Goal: Information Seeking & Learning: Learn about a topic

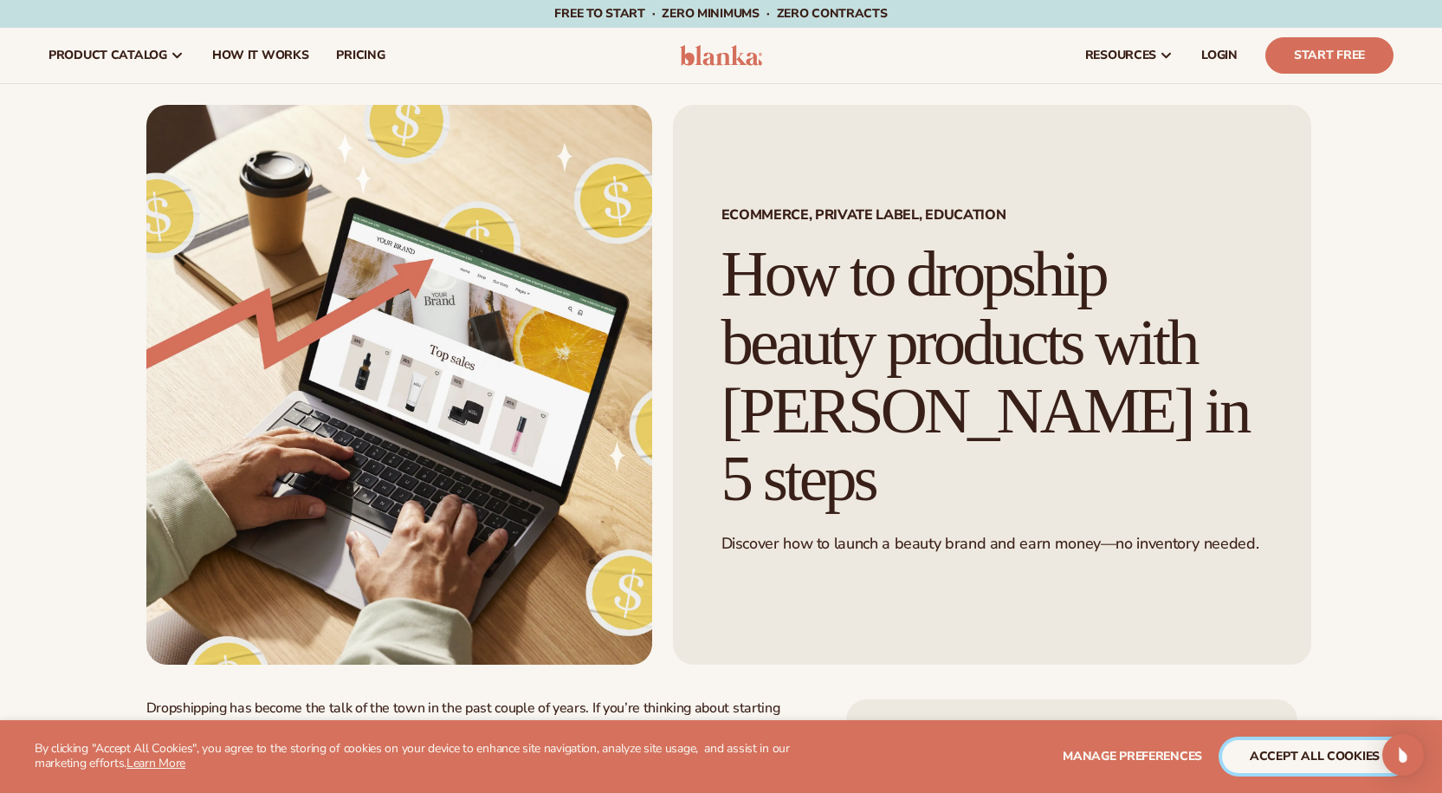
click at [1311, 760] on button "accept all cookies" at bounding box center [1314, 756] width 185 height 33
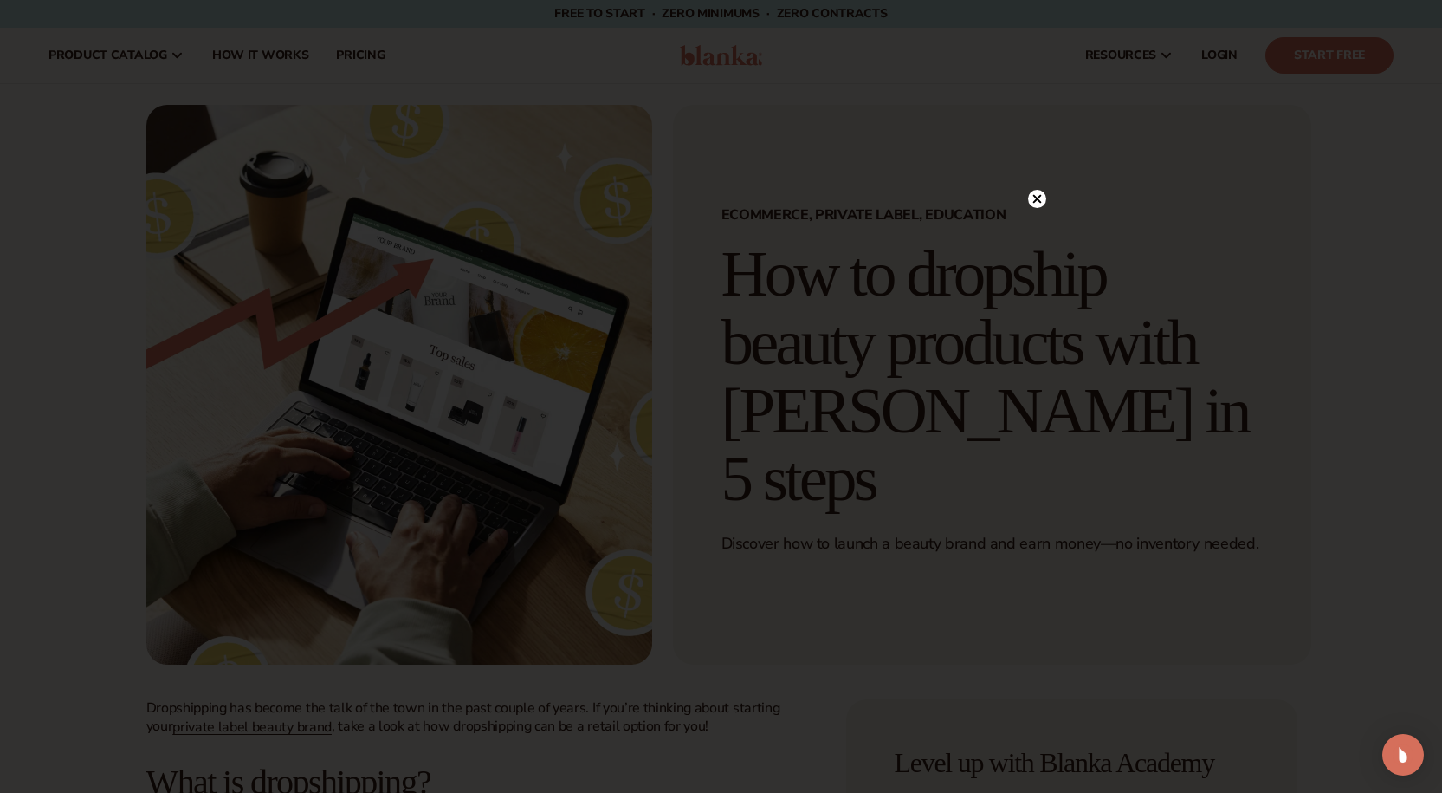
click at [1036, 199] on icon at bounding box center [1037, 199] width 9 height 9
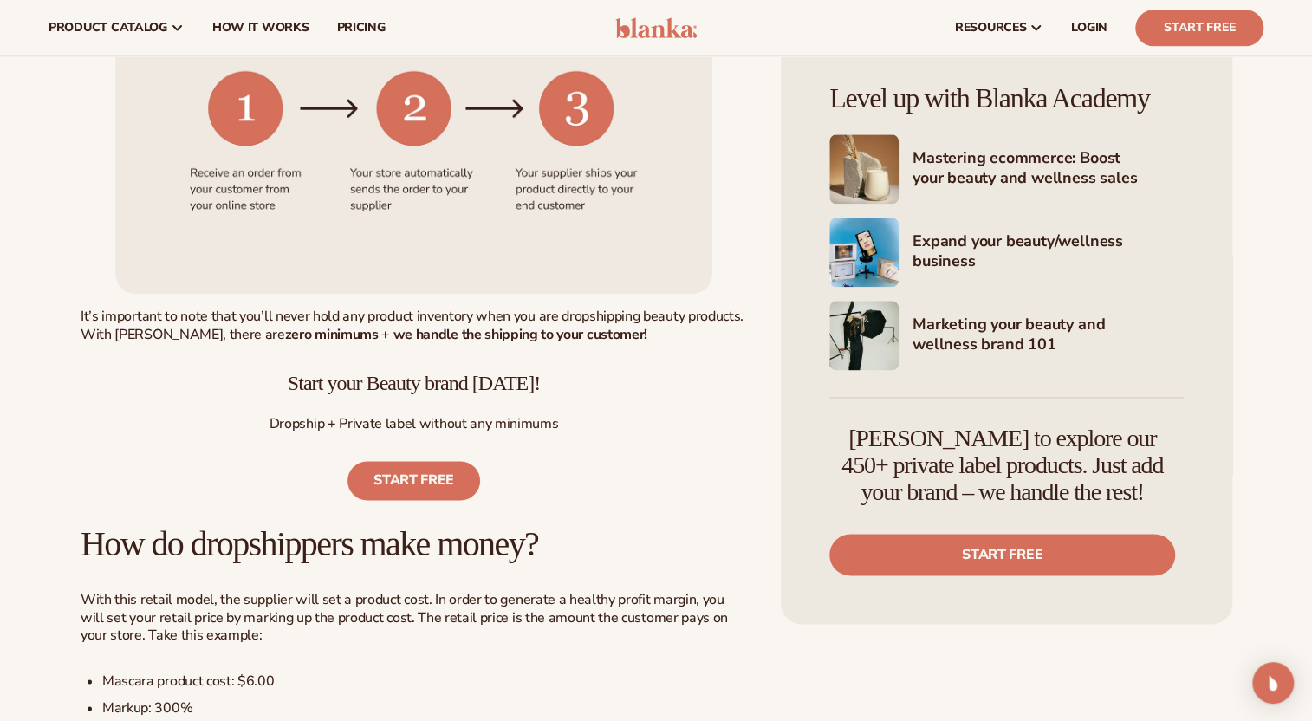
scroll to position [83, 0]
drag, startPoint x: 1365, startPoint y: 4, endPoint x: 762, endPoint y: 152, distance: 621.6
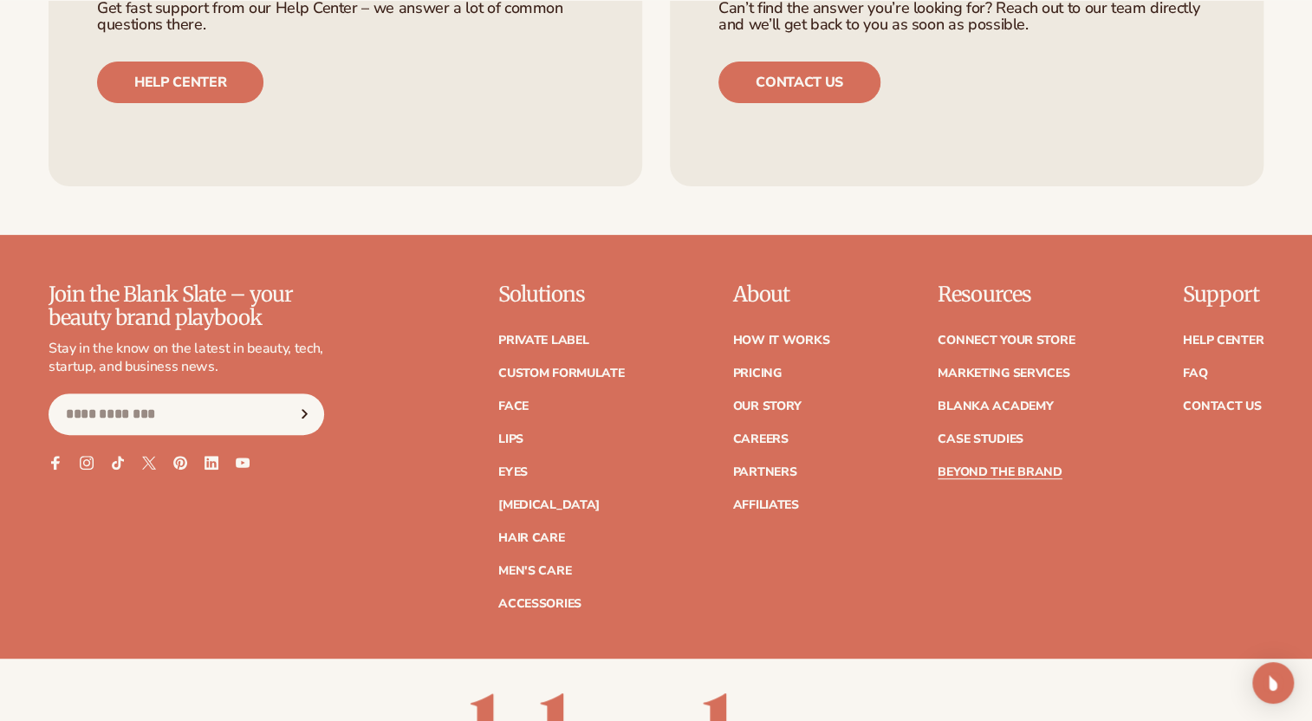
scroll to position [7419, 0]
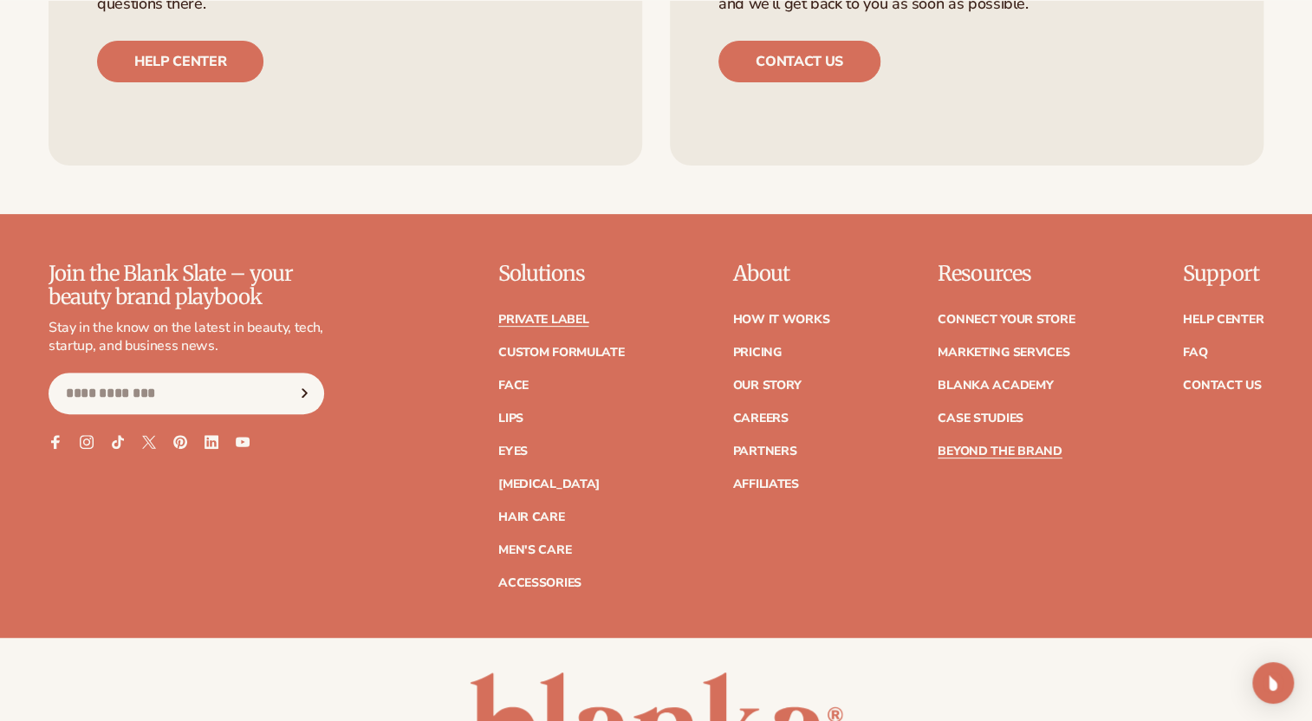
click at [523, 326] on link "Private label" at bounding box center [543, 320] width 90 height 12
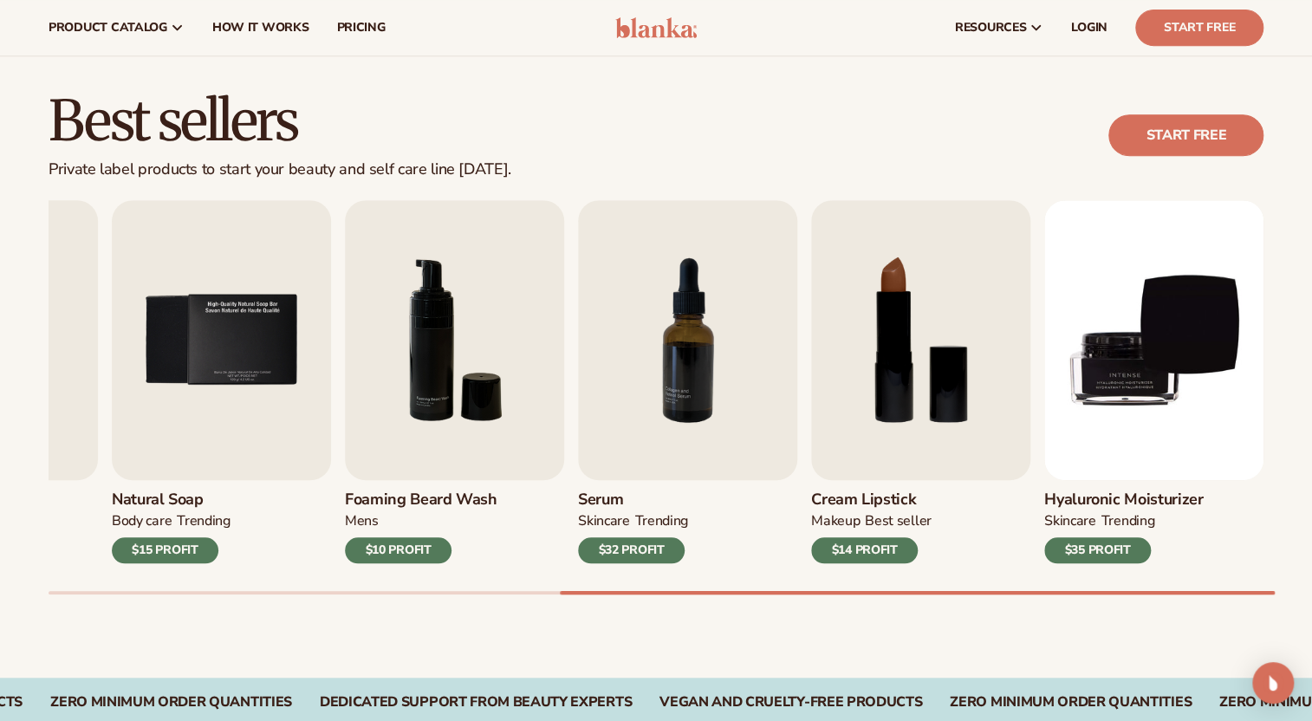
scroll to position [393, 0]
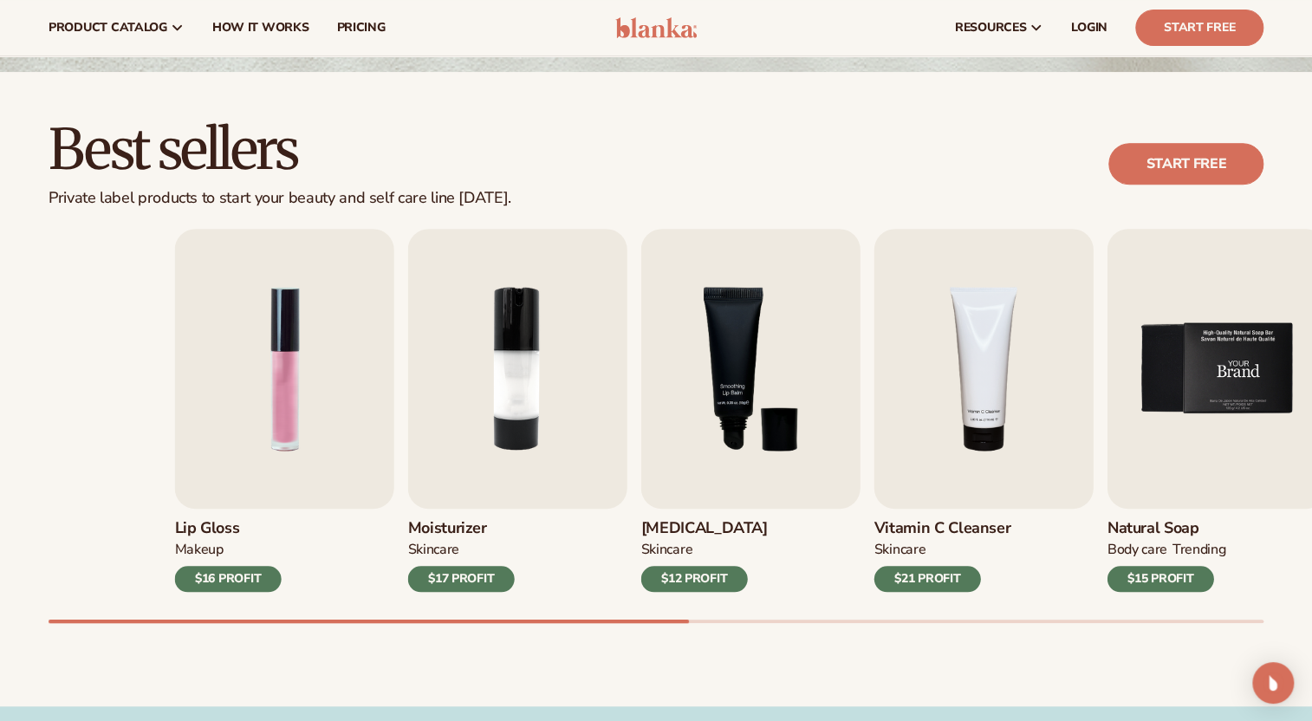
click at [1308, 548] on link "Natural Soap BODY Care TRENDING $15 PROFIT" at bounding box center [1216, 410] width 219 height 363
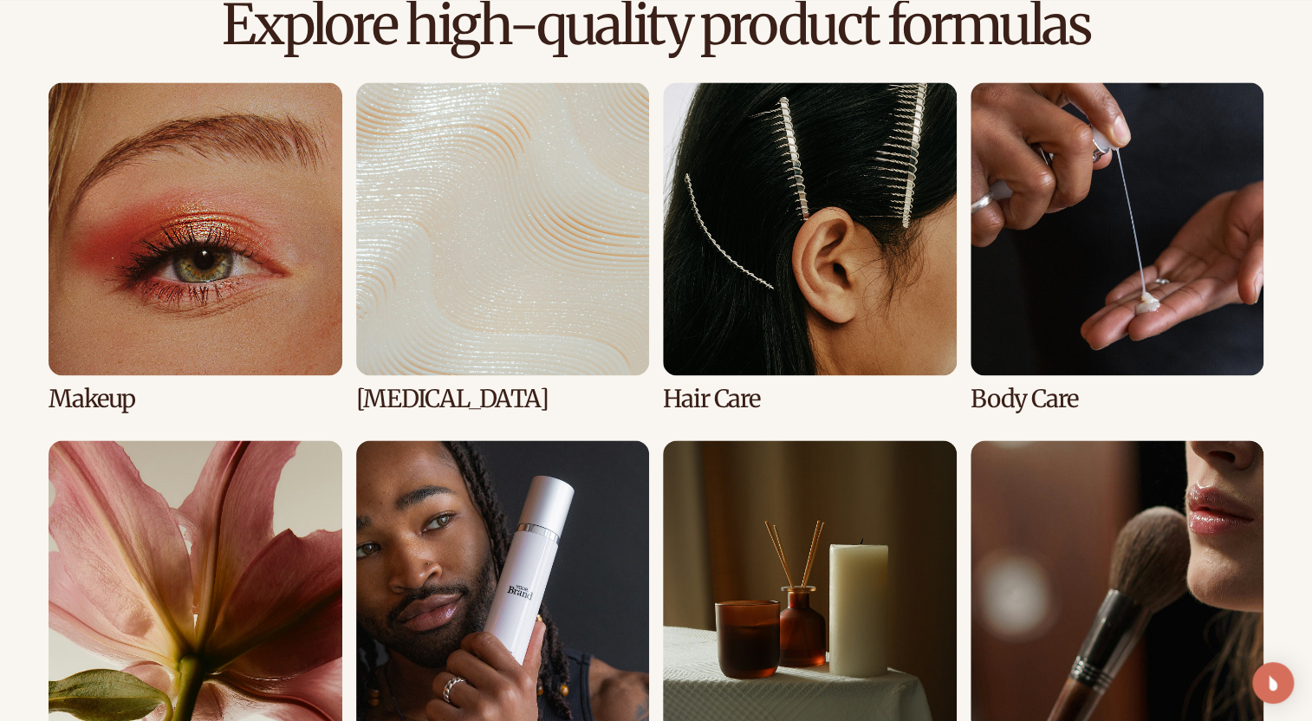
scroll to position [1350, 0]
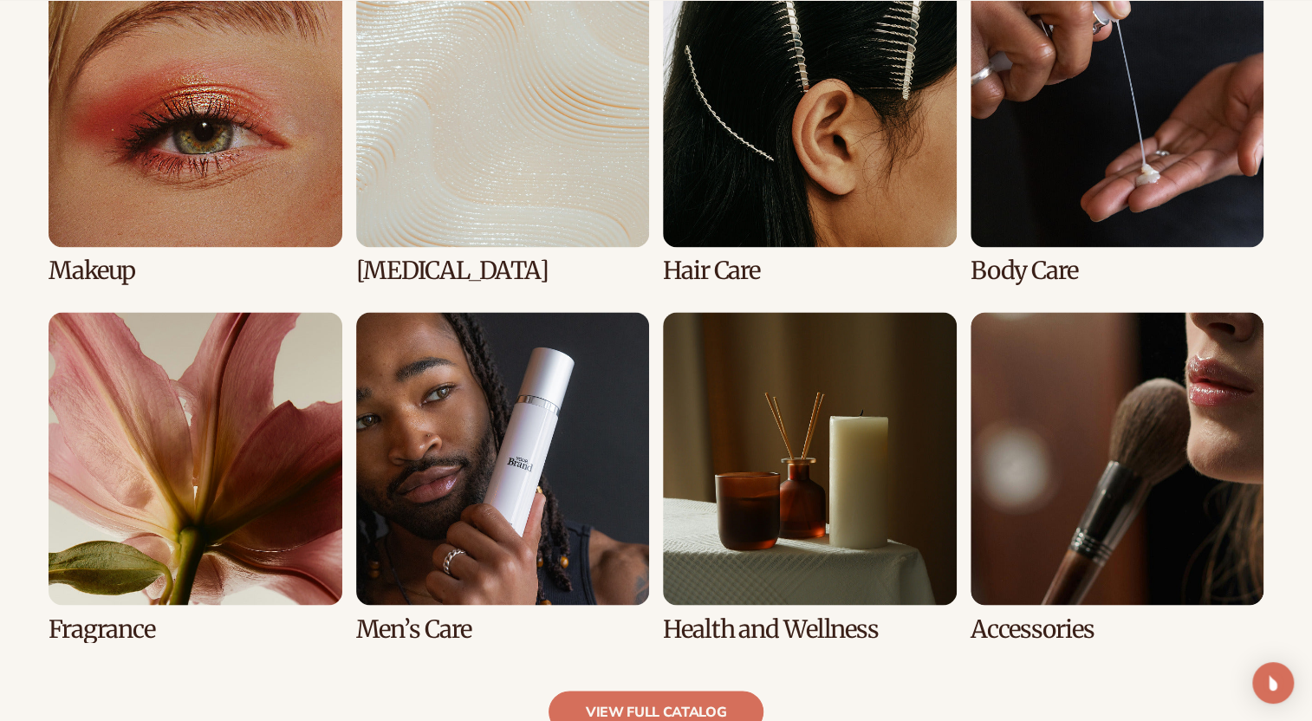
click at [573, 429] on link "6 / 8" at bounding box center [503, 477] width 294 height 330
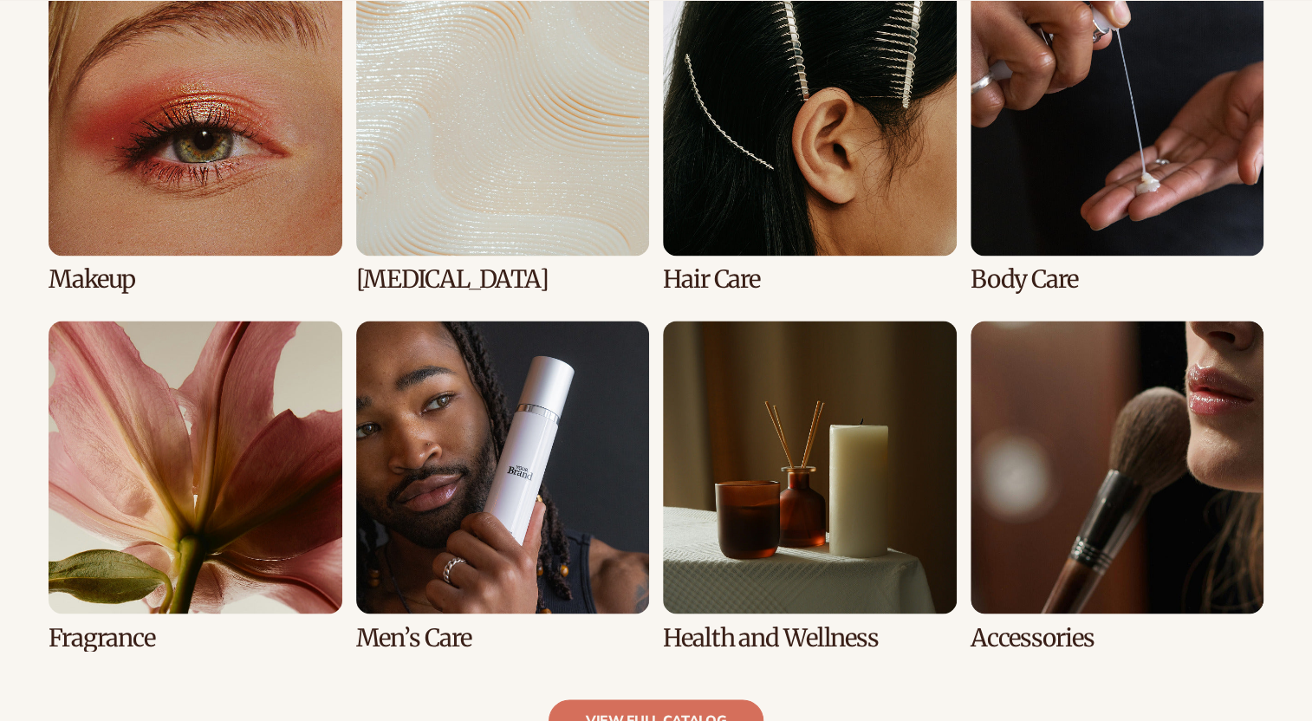
scroll to position [1350, 0]
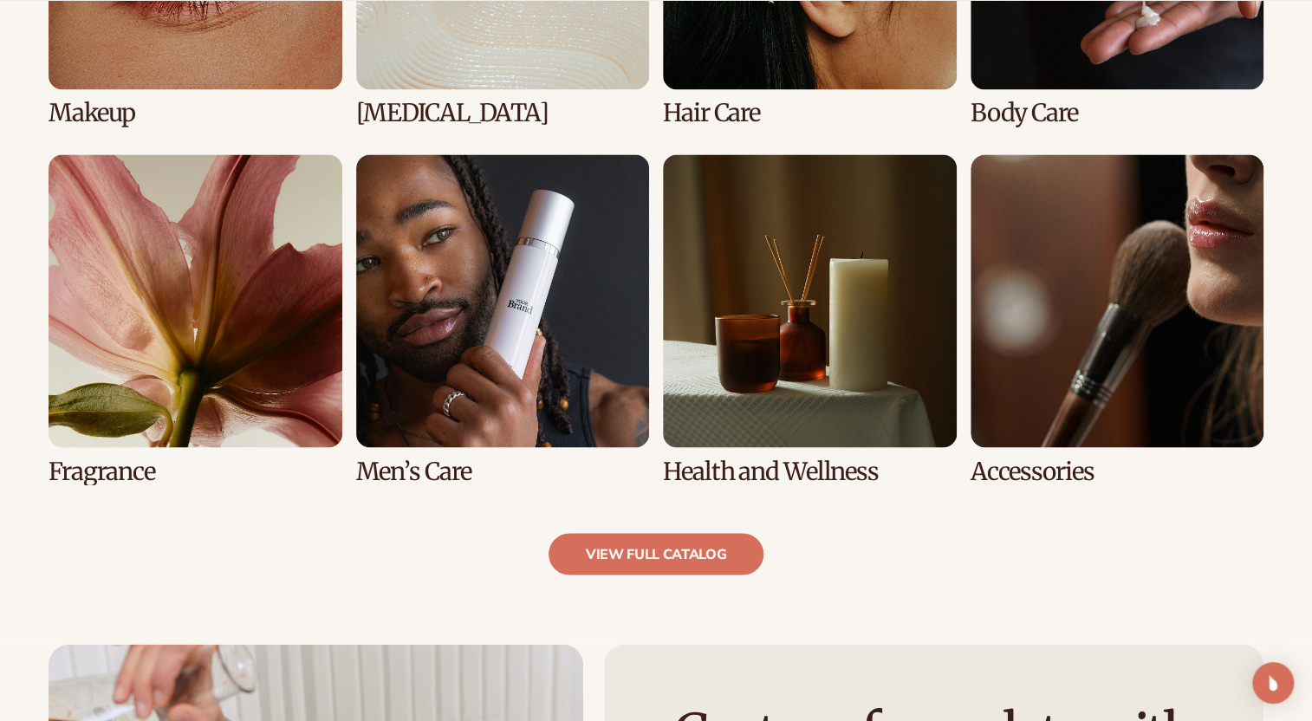
click at [818, 388] on link "7 / 8" at bounding box center [810, 319] width 294 height 330
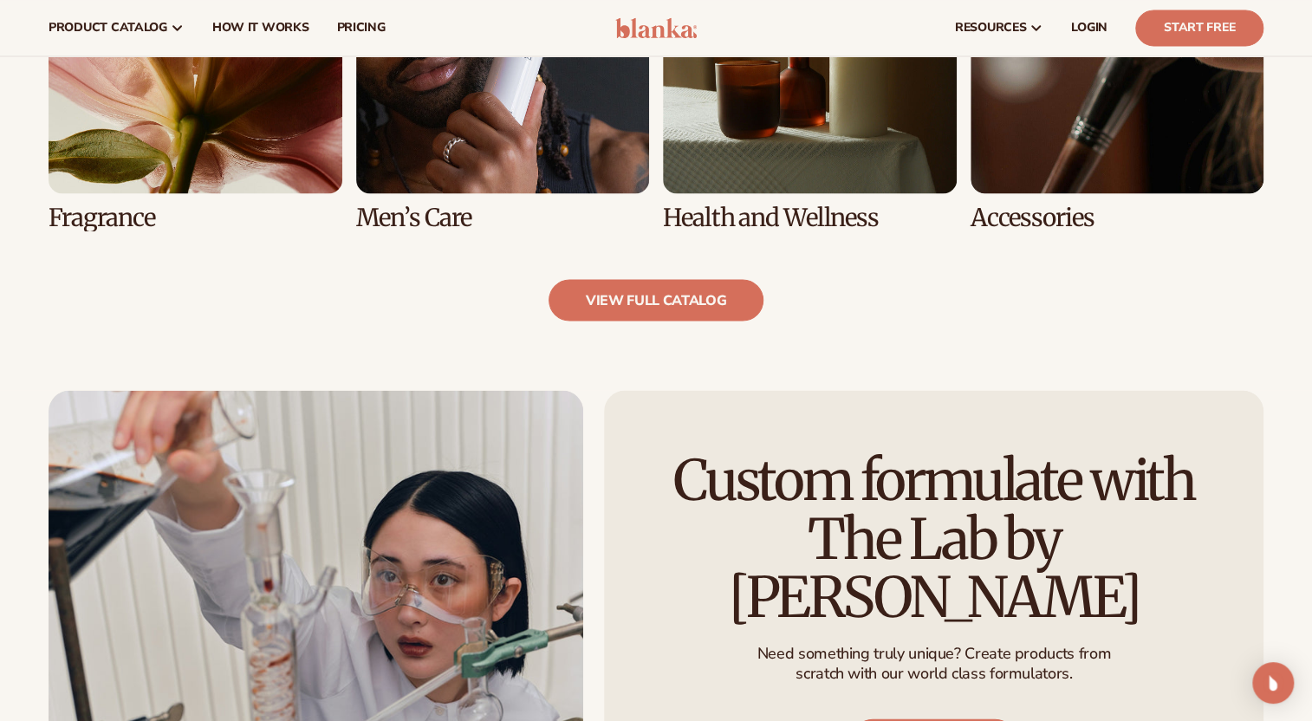
scroll to position [1531, 0]
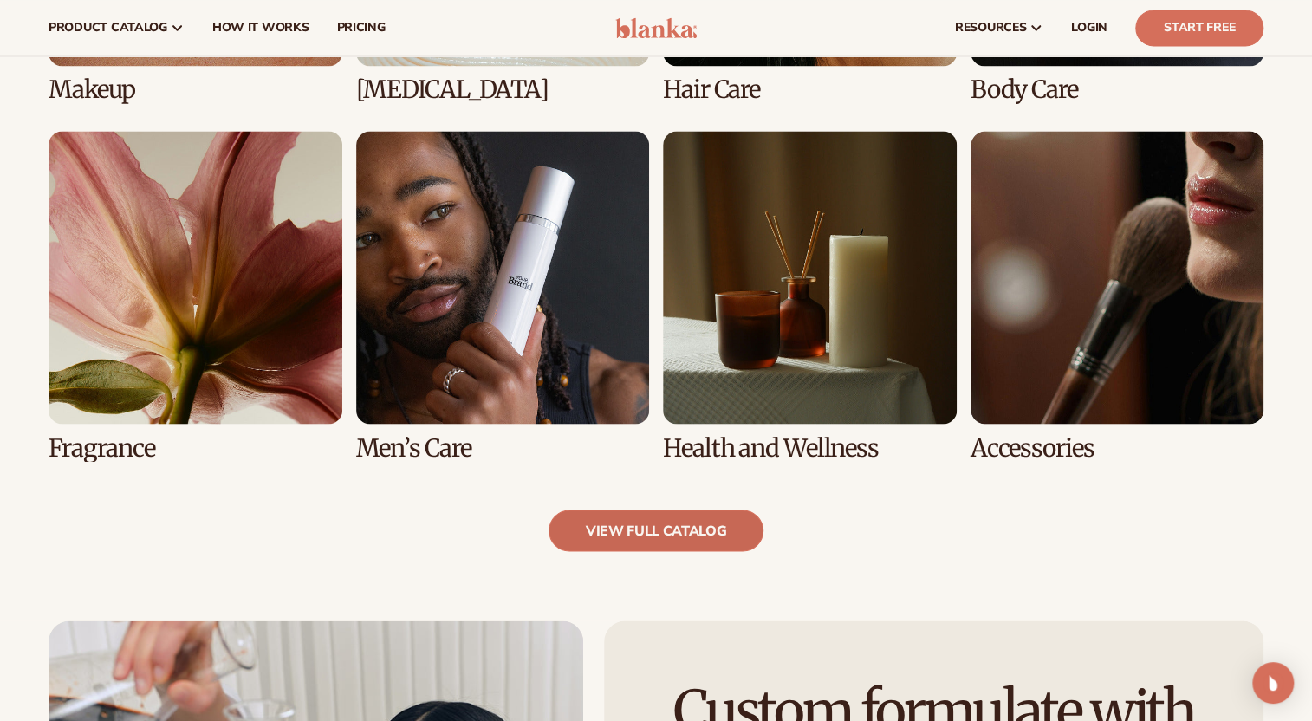
click at [598, 528] on link "view full catalog" at bounding box center [656, 530] width 216 height 42
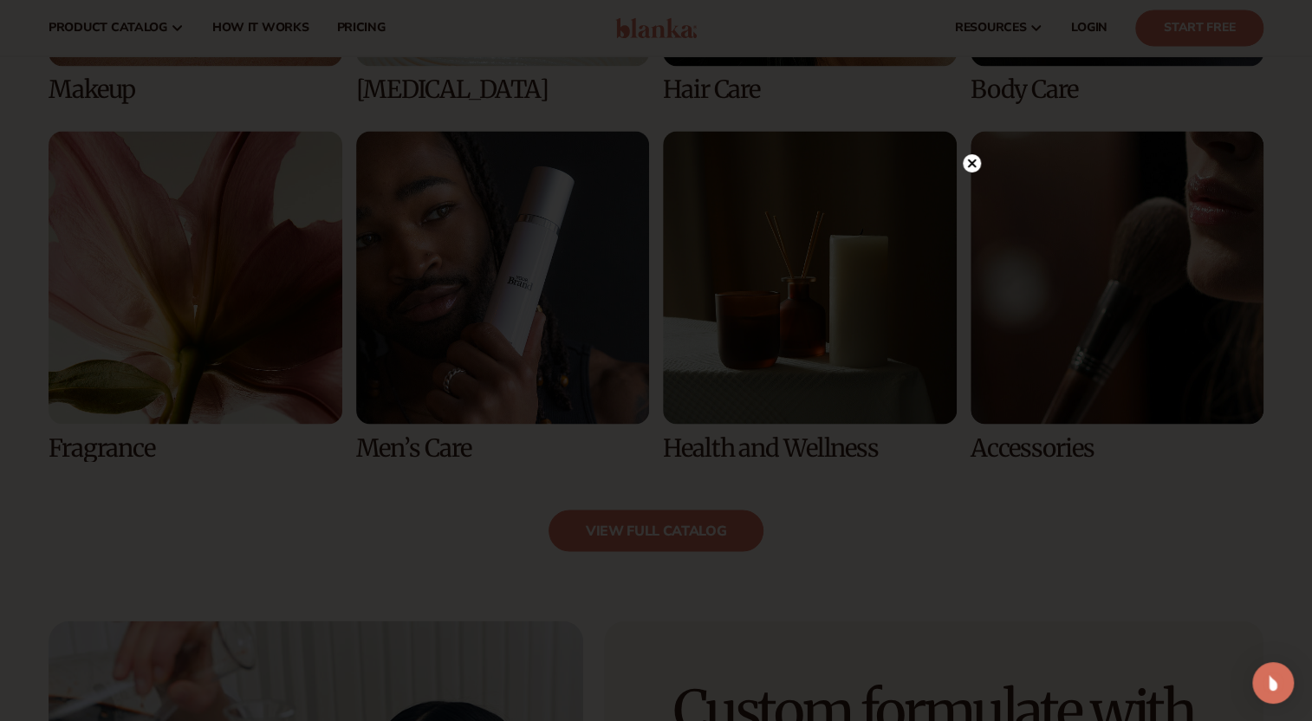
click at [977, 165] on circle at bounding box center [972, 163] width 18 height 18
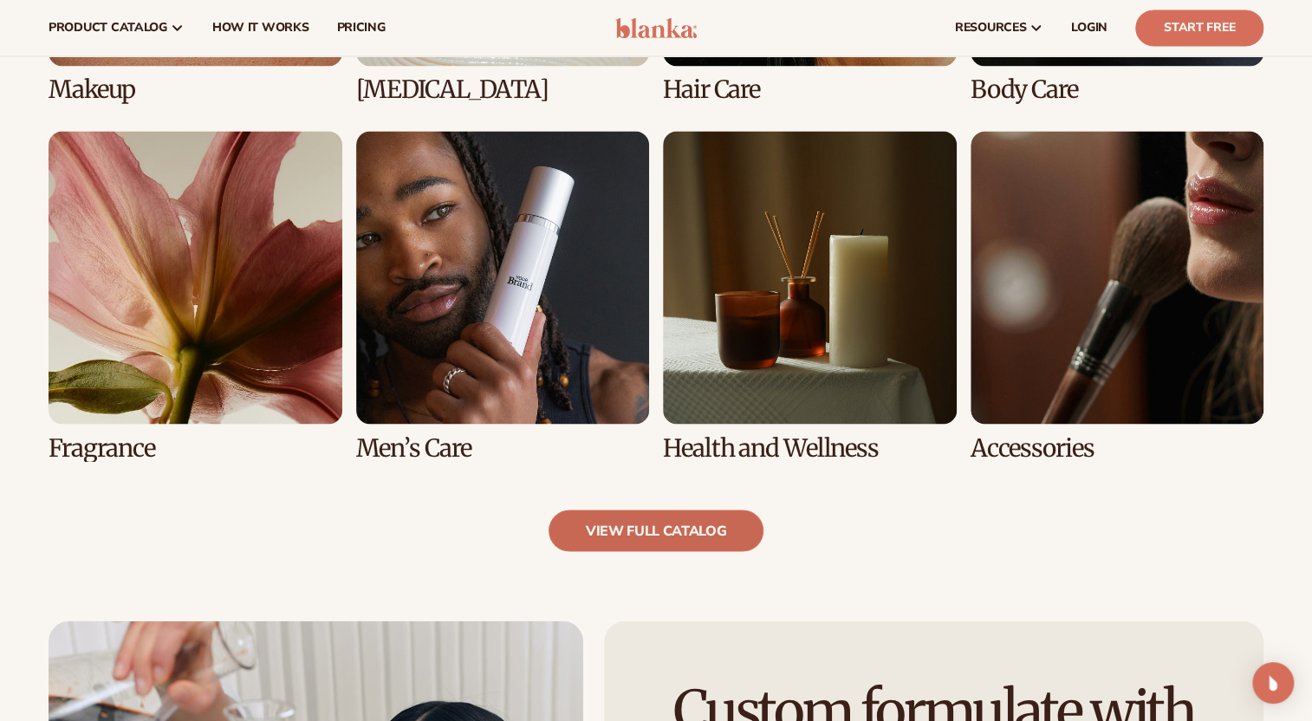
click at [671, 532] on link "view full catalog" at bounding box center [656, 530] width 216 height 42
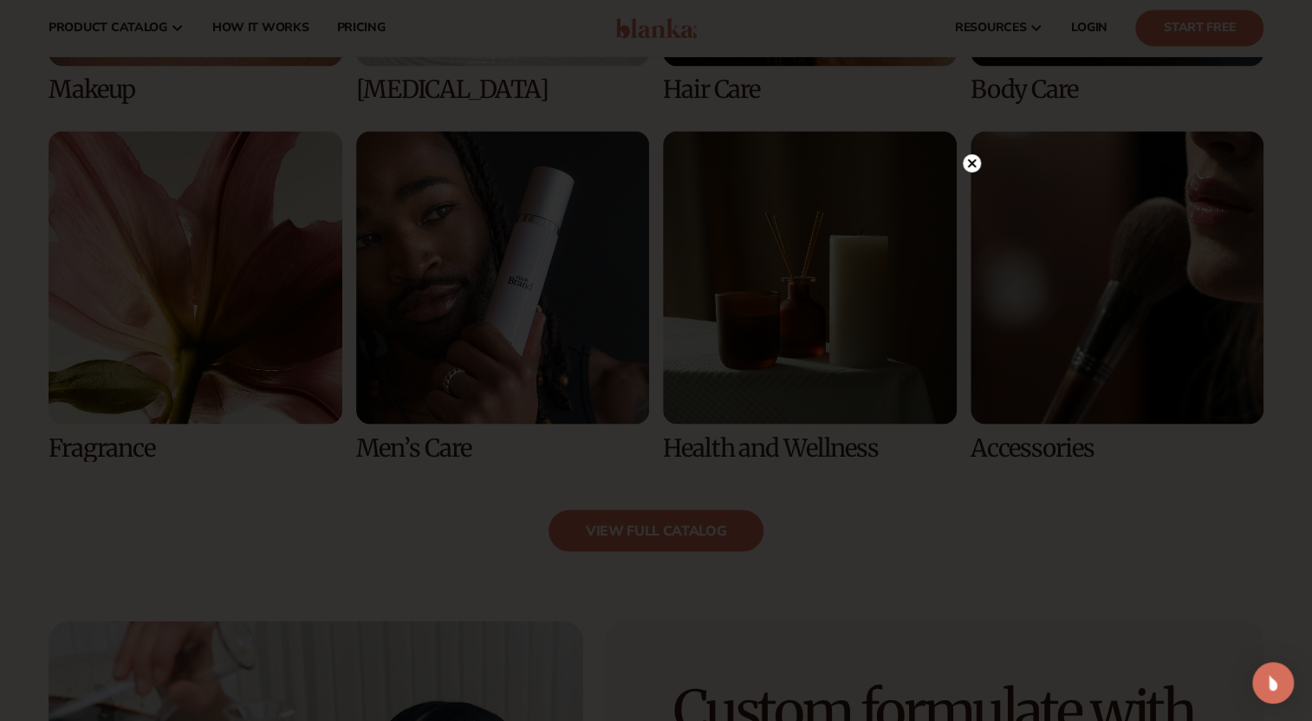
click at [963, 162] on circle at bounding box center [972, 163] width 18 height 18
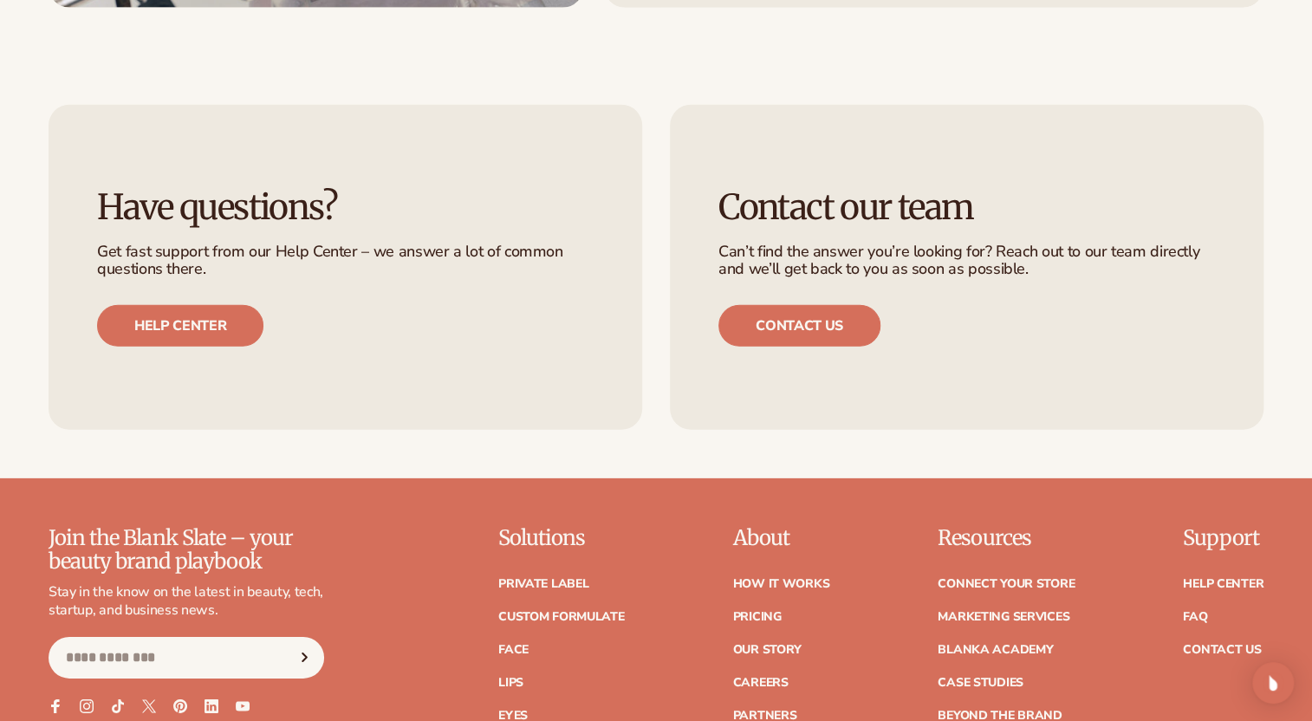
scroll to position [2712, 0]
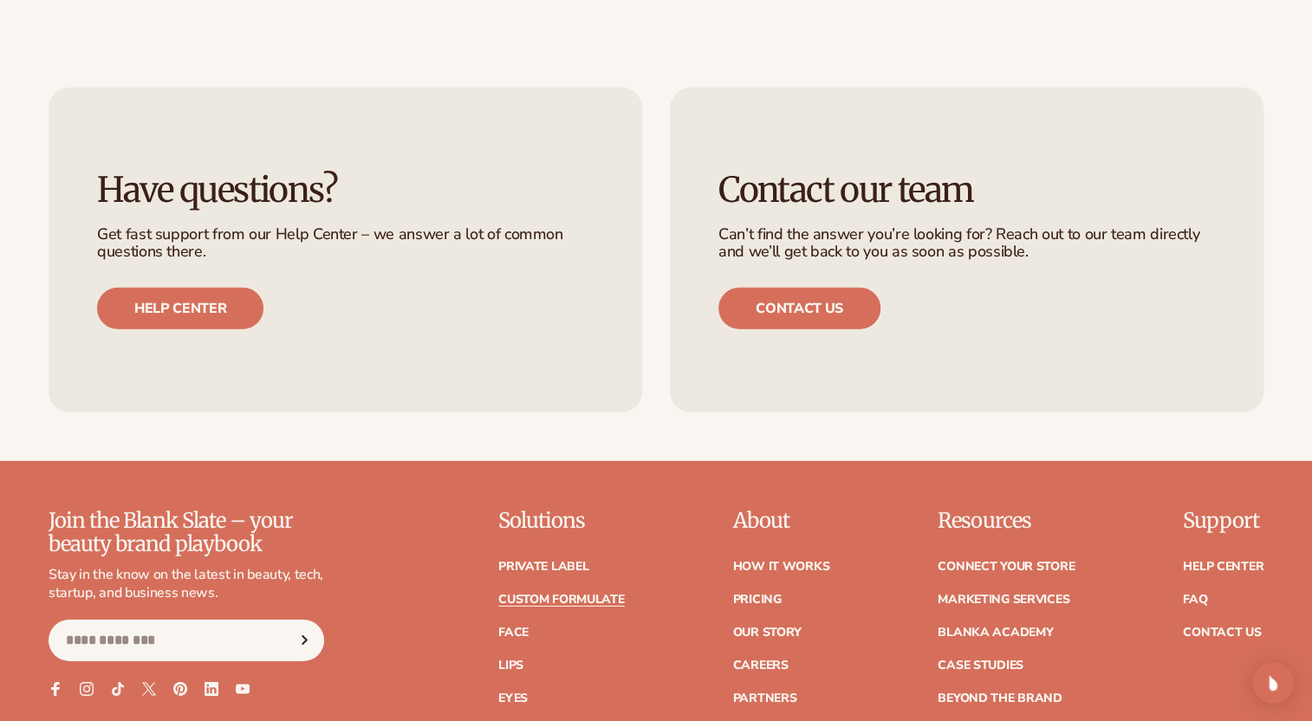
click at [572, 596] on link "Custom formulate" at bounding box center [561, 599] width 126 height 12
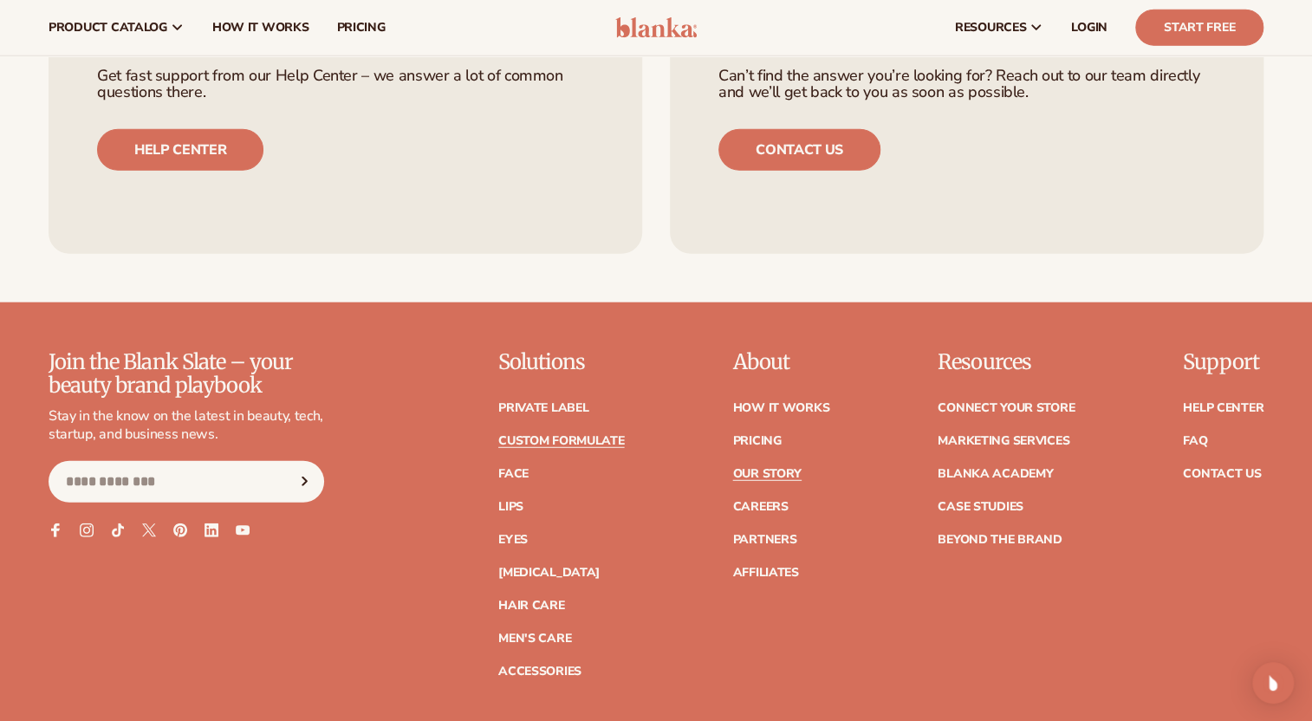
scroll to position [2283, 0]
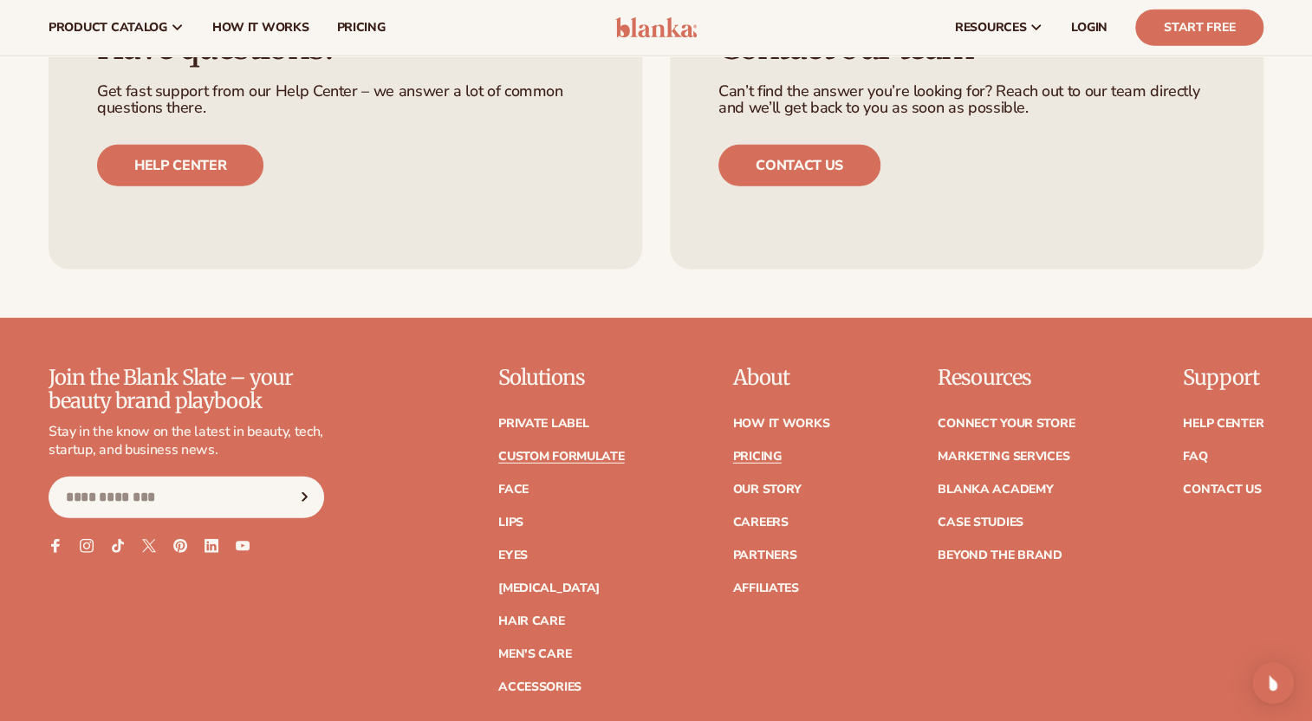
click at [771, 454] on link "Pricing" at bounding box center [756, 457] width 49 height 12
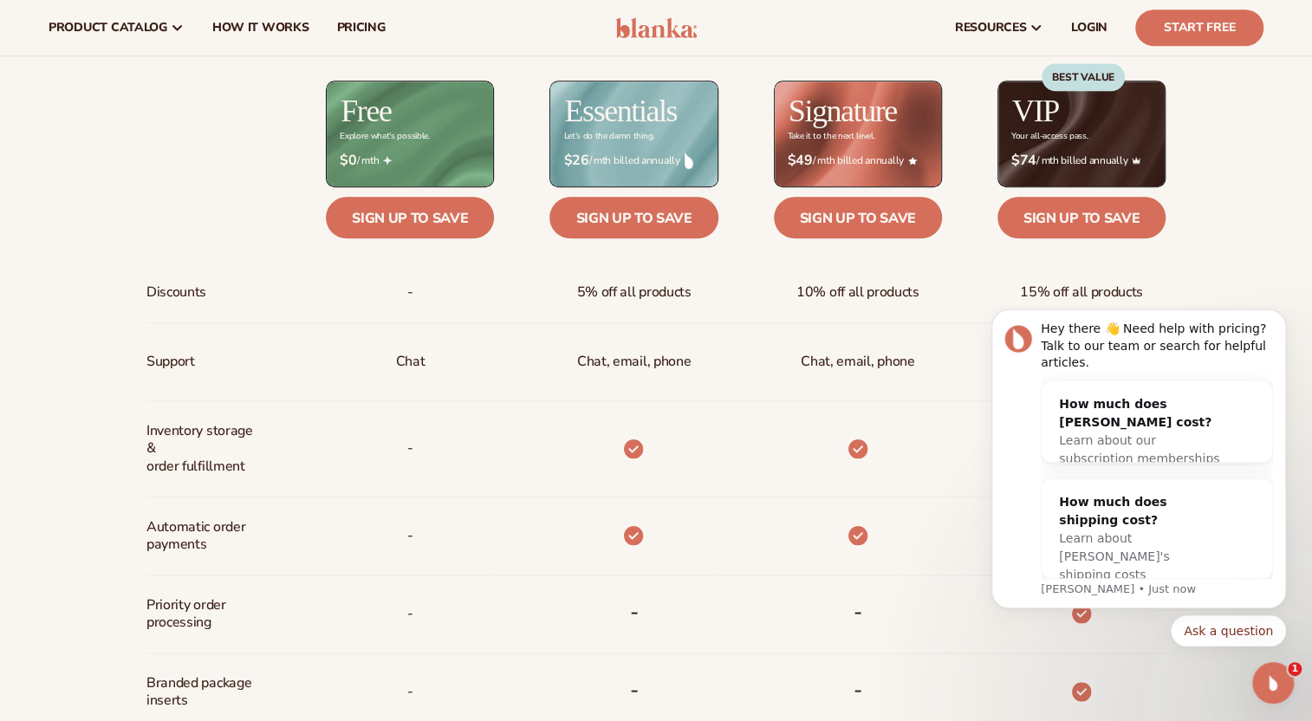
click at [1192, 283] on div "Billed Monthly billed Yearly Billed Monthly billed Yearly Discounts Support Inv…" at bounding box center [656, 535] width 1116 height 1161
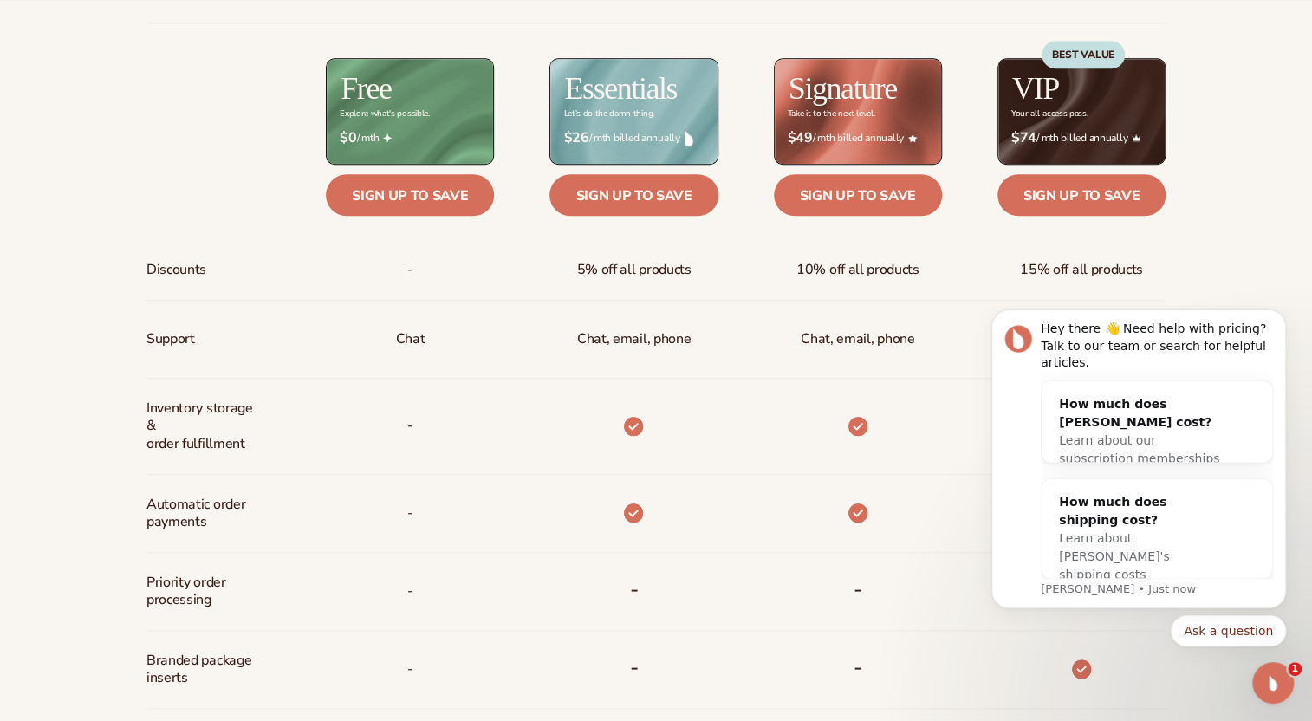
scroll to position [1023, 0]
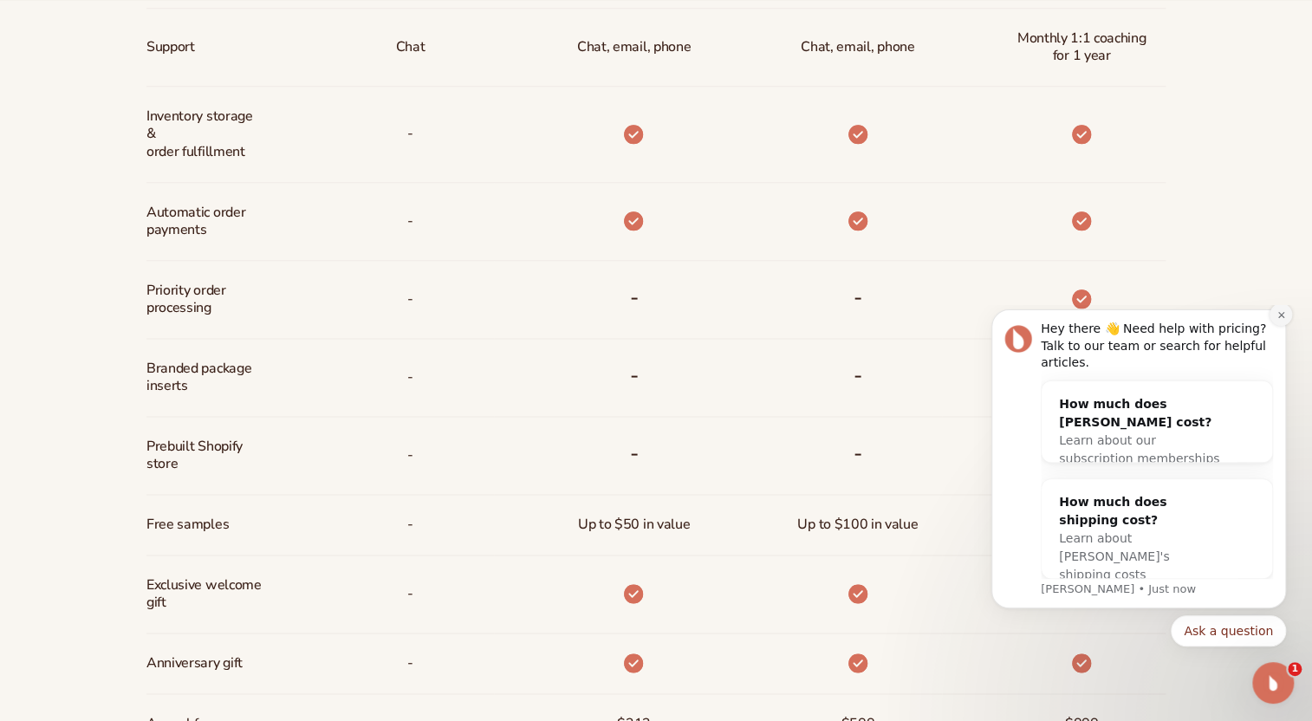
click at [1280, 317] on icon "Dismiss notification" at bounding box center [1280, 314] width 6 height 6
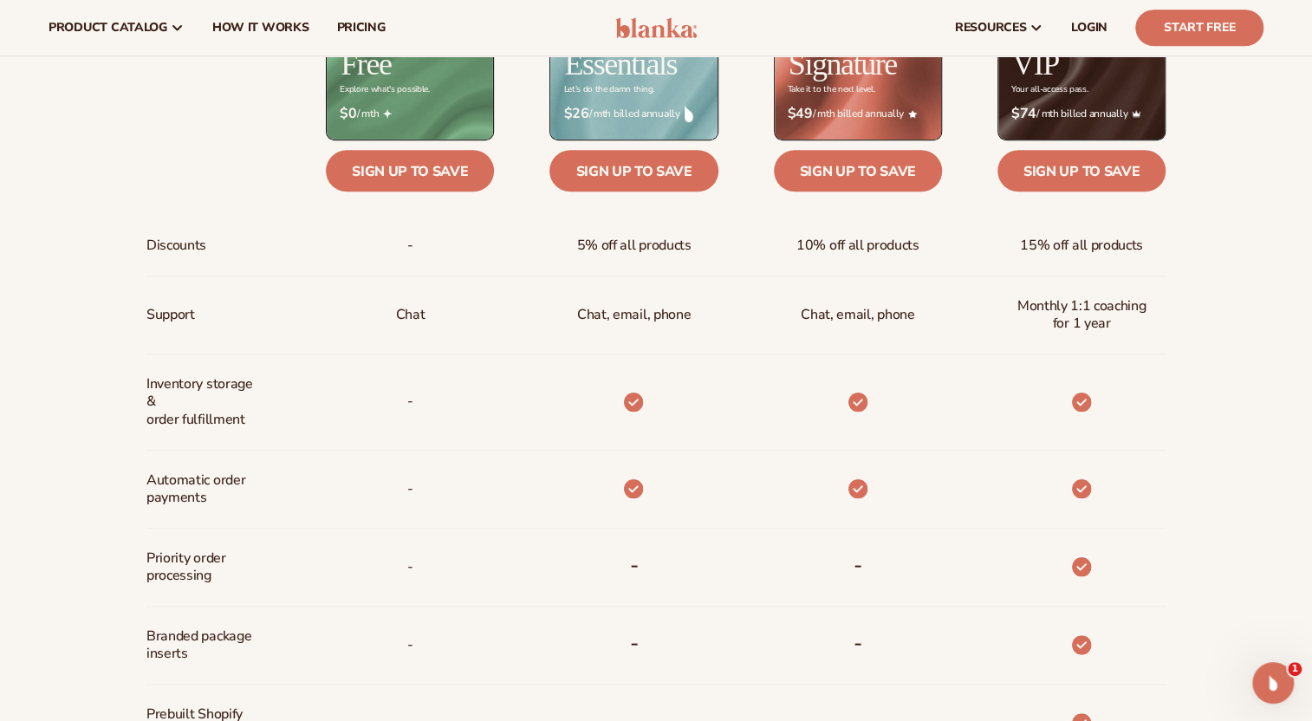
scroll to position [551, 0]
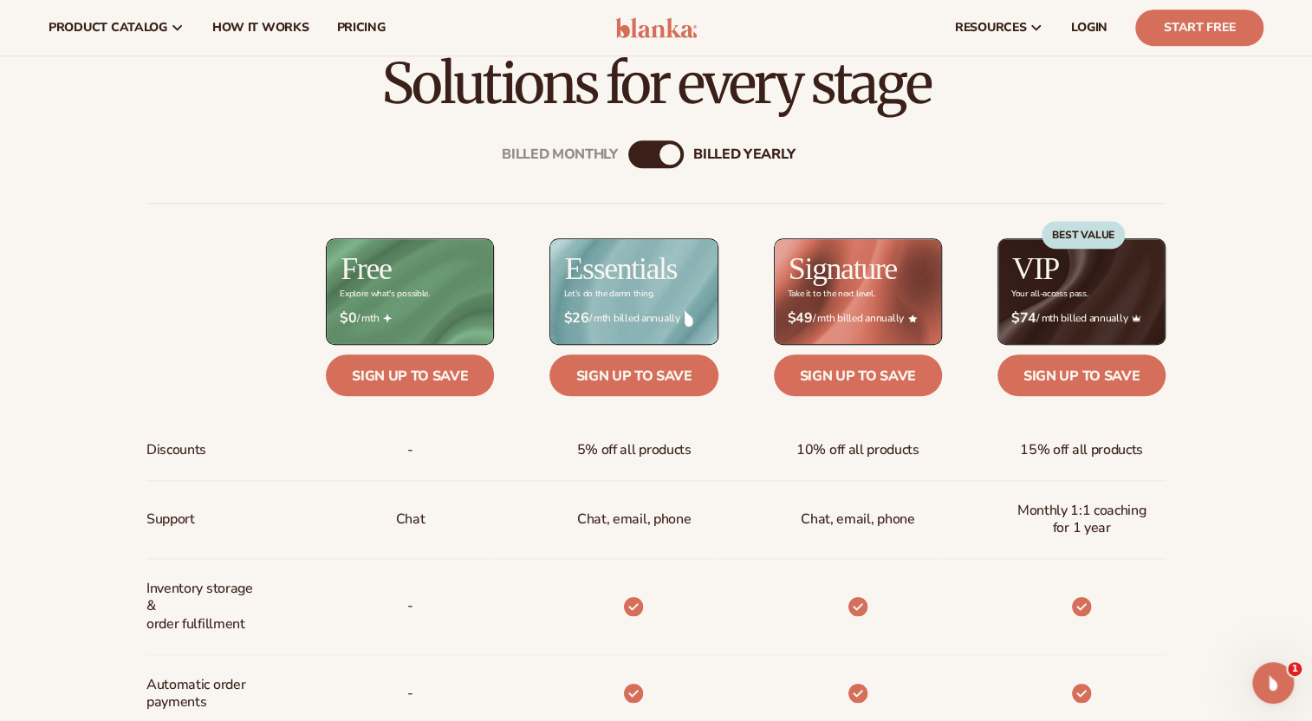
click at [362, 296] on div "$ $0 / mth" at bounding box center [410, 318] width 168 height 44
click at [1088, 266] on div "BEST VALUE" at bounding box center [1082, 273] width 83 height 105
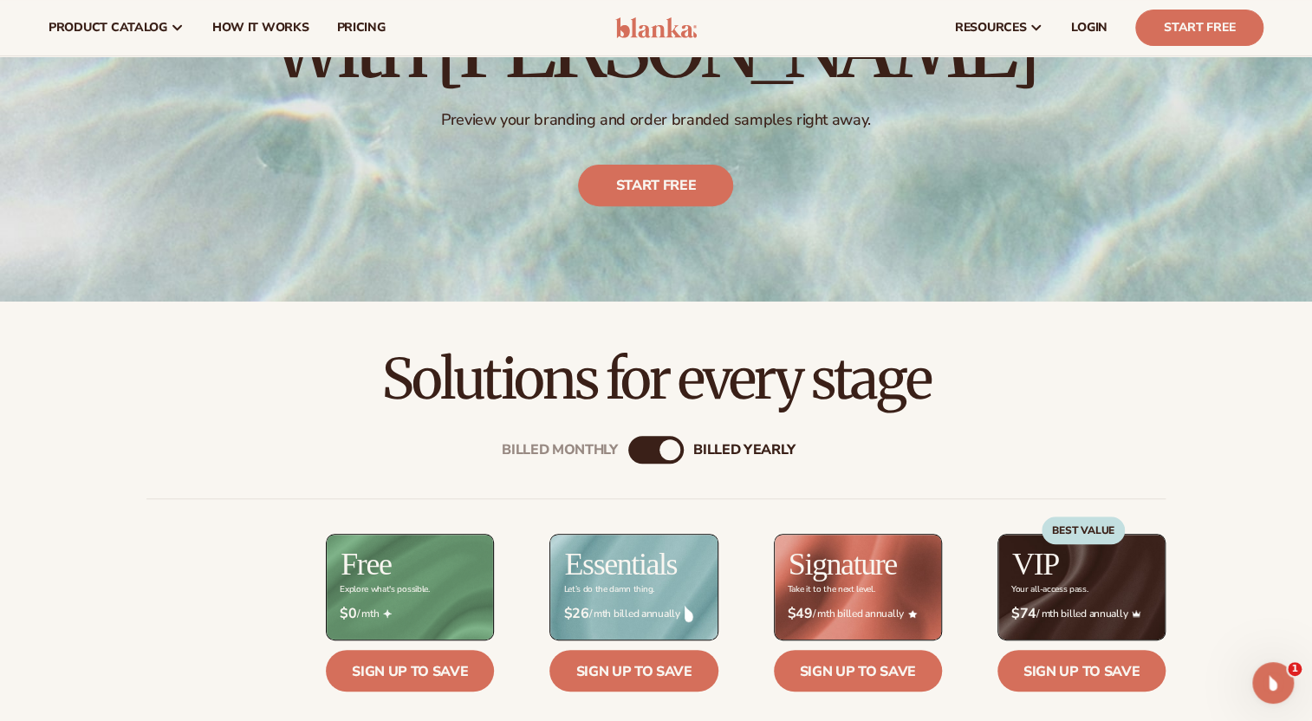
scroll to position [236, 0]
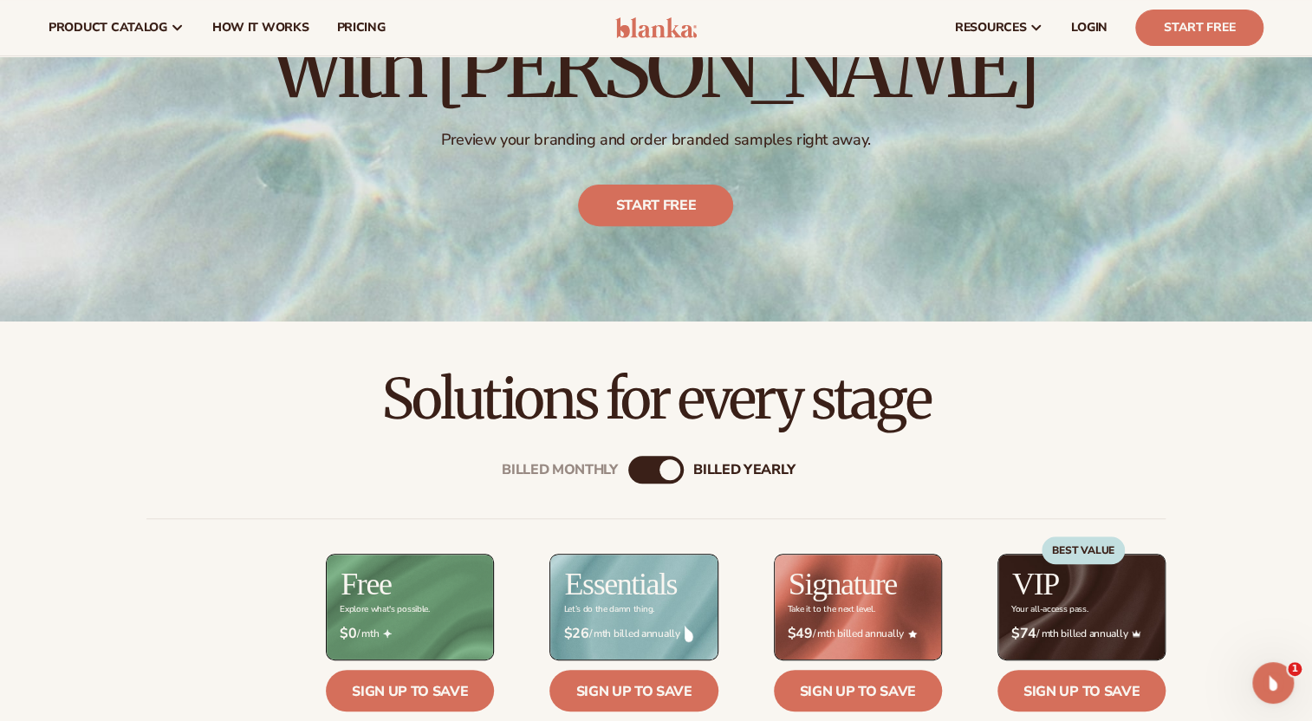
click at [638, 473] on div "Billed Monthly" at bounding box center [638, 469] width 21 height 21
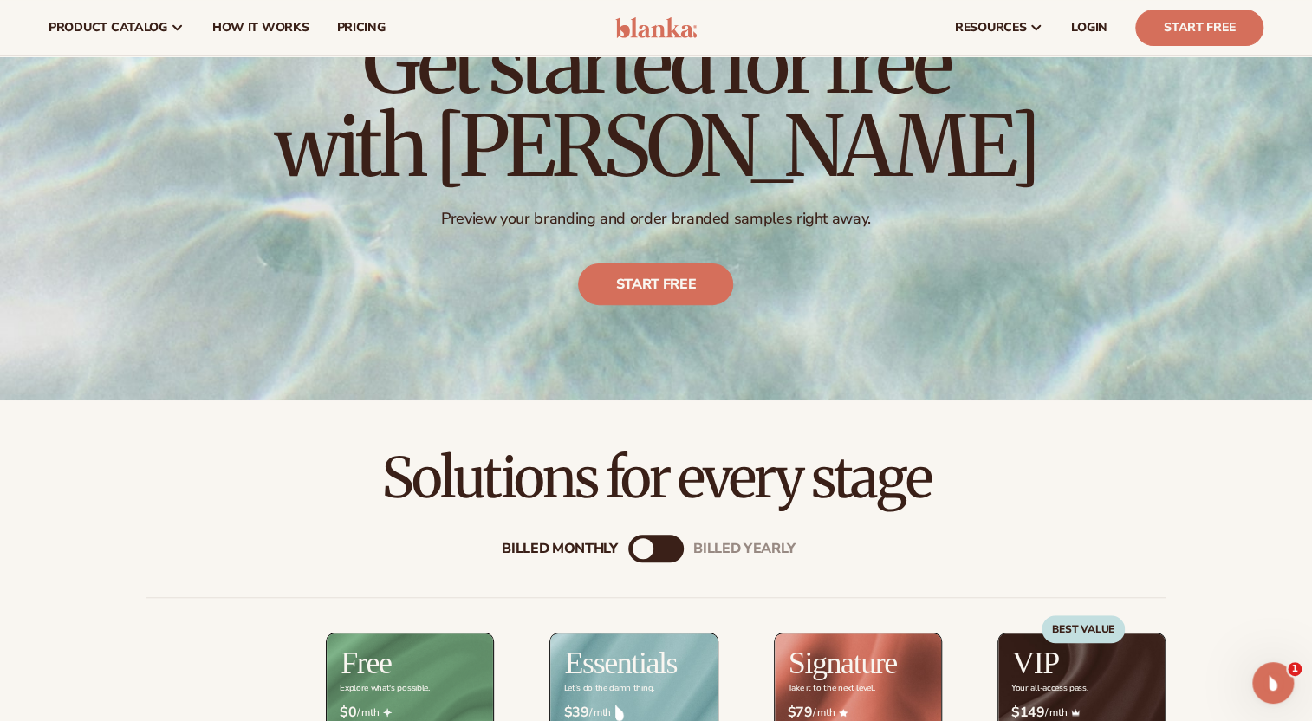
scroll to position [0, 0]
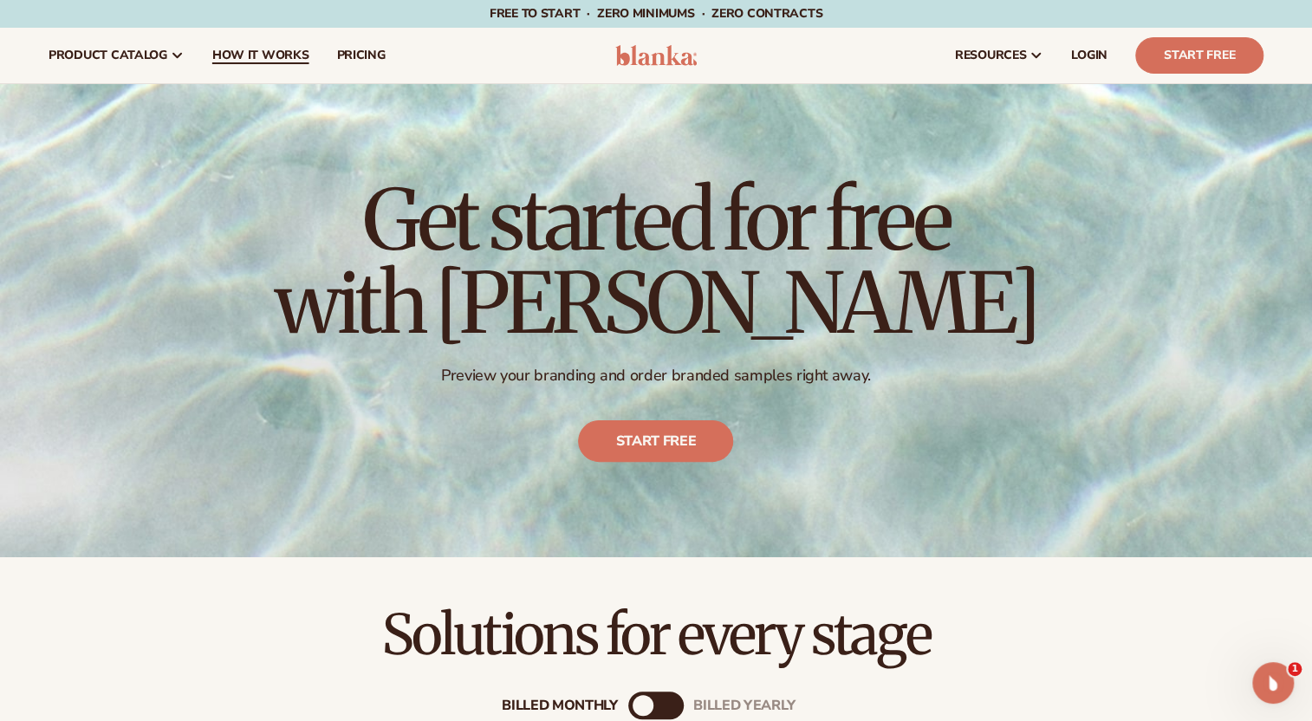
click at [279, 55] on span "How It Works" at bounding box center [260, 56] width 97 height 14
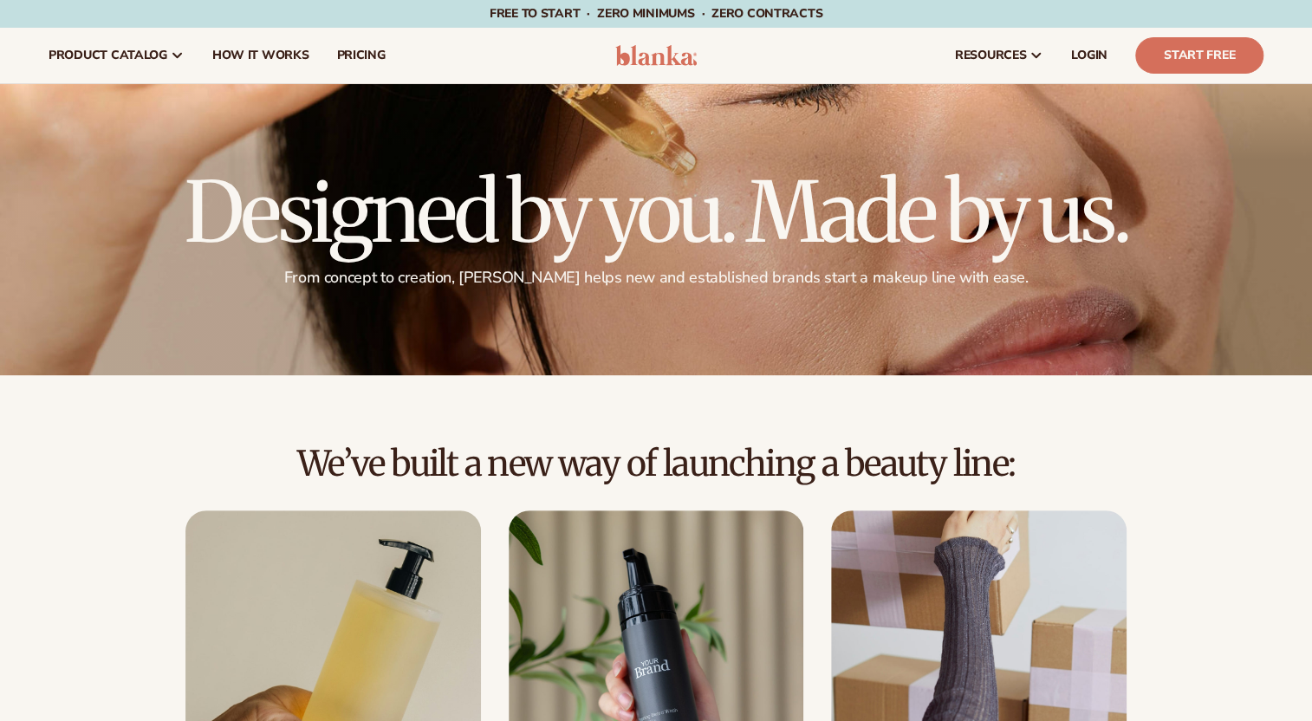
click at [381, 61] on link "pricing" at bounding box center [360, 55] width 76 height 55
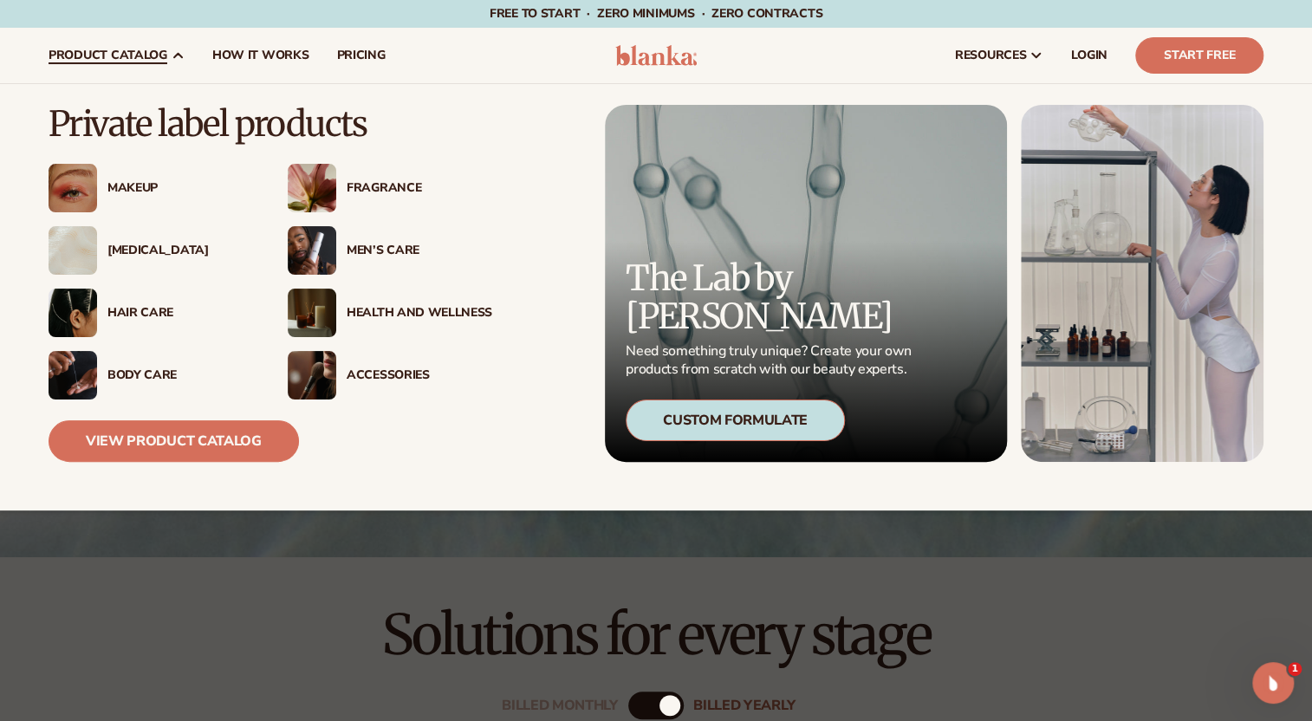
click at [93, 59] on span "product catalog" at bounding box center [108, 56] width 119 height 14
click at [403, 191] on div "Fragrance" at bounding box center [420, 188] width 146 height 15
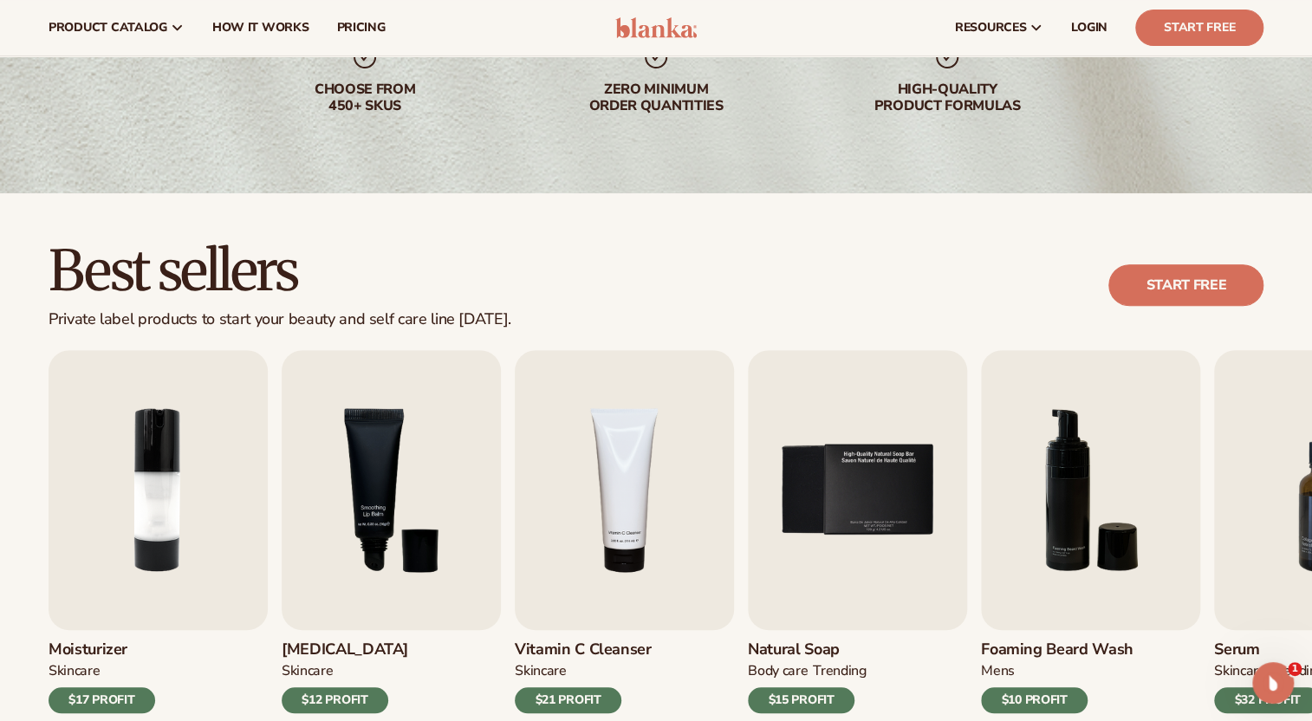
scroll to position [78, 0]
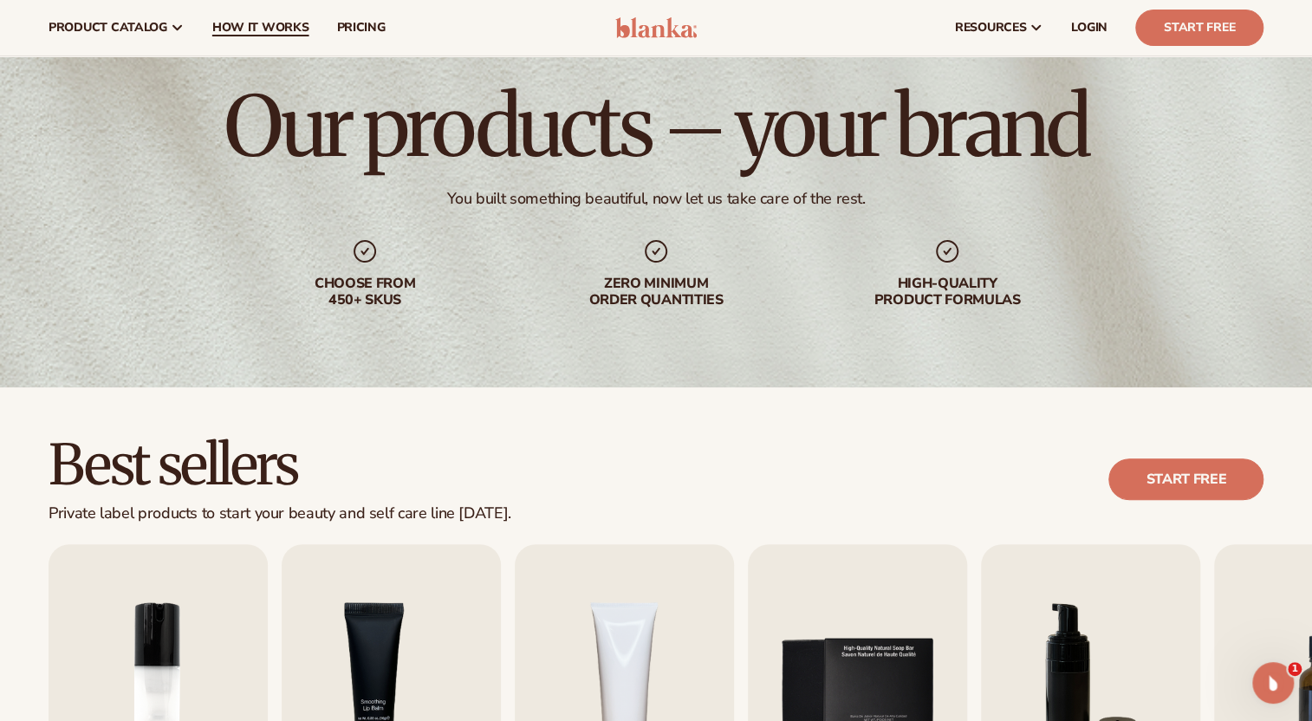
click at [277, 26] on span "How It Works" at bounding box center [260, 28] width 97 height 14
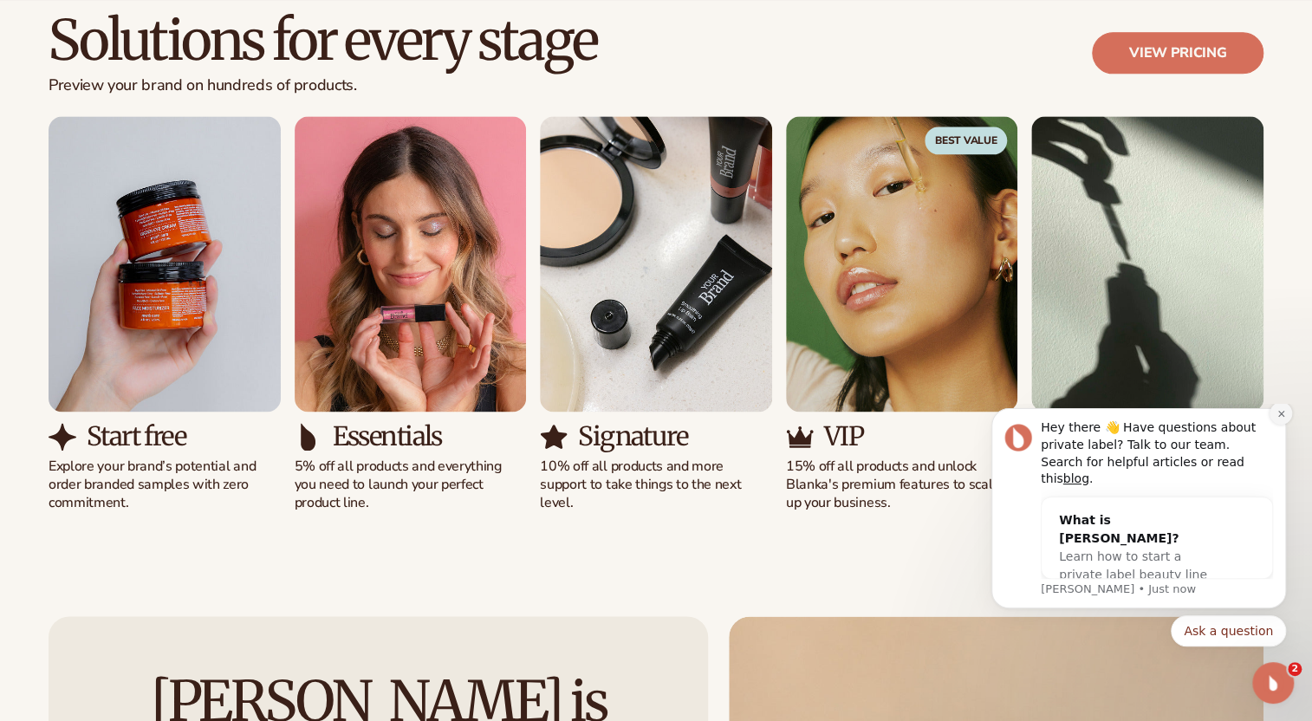
click at [1283, 418] on icon "Dismiss notification" at bounding box center [1281, 414] width 10 height 10
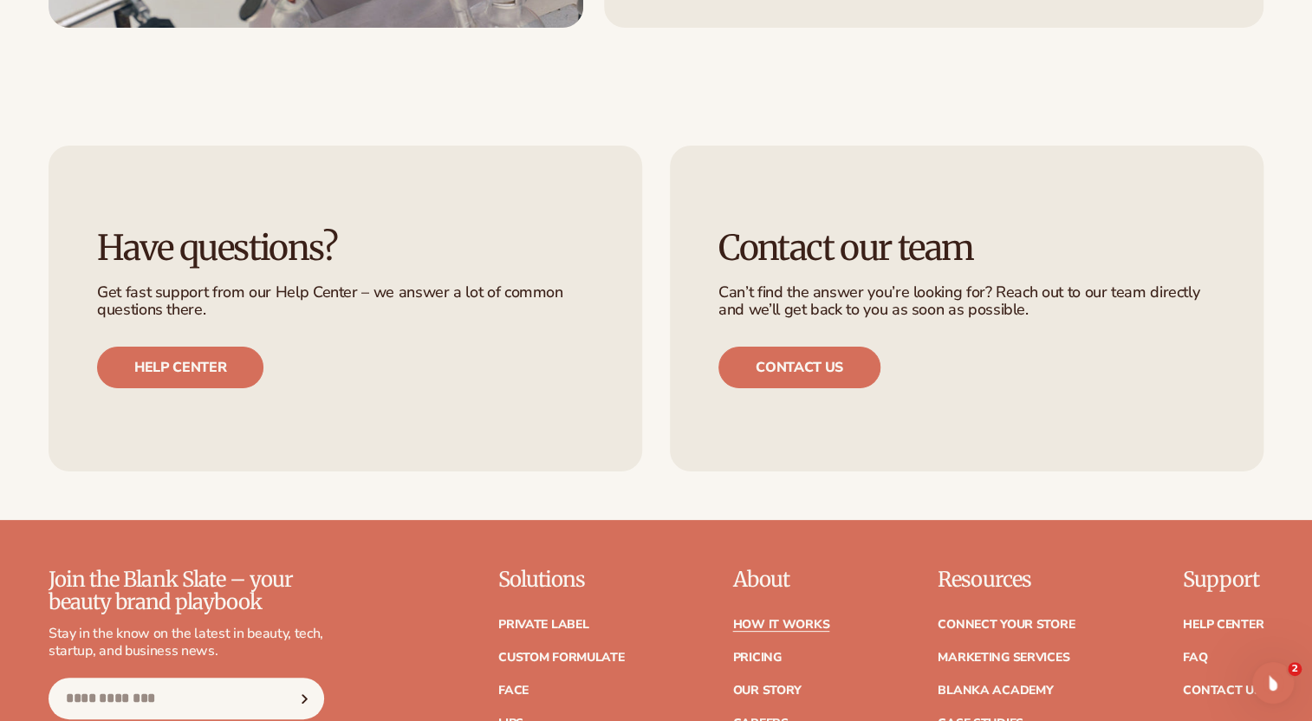
scroll to position [3780, 0]
